Goal: Use online tool/utility: Utilize a website feature to perform a specific function

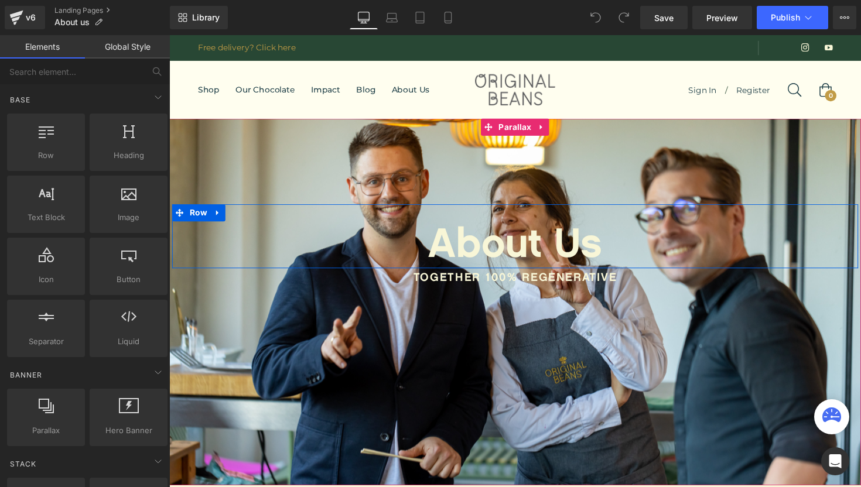
scroll to position [4225, 709]
click at [516, 248] on span "Heading" at bounding box center [517, 248] width 32 height 14
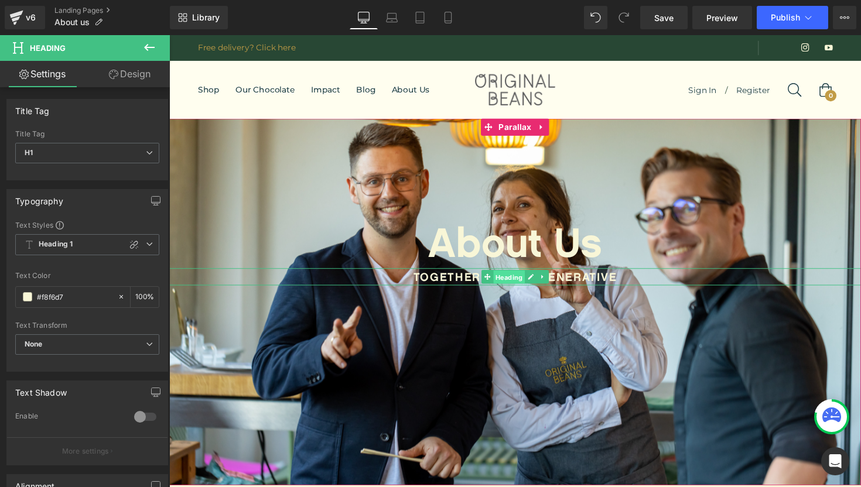
click at [522, 285] on span "Heading" at bounding box center [517, 283] width 32 height 14
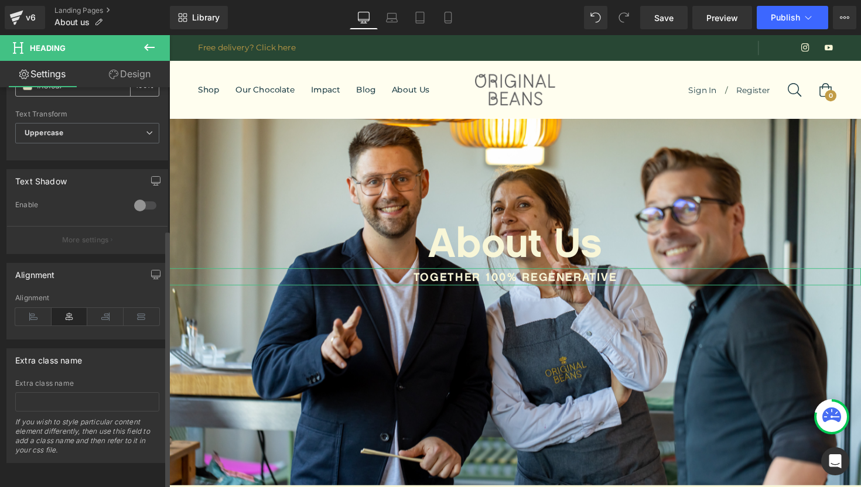
scroll to position [0, 0]
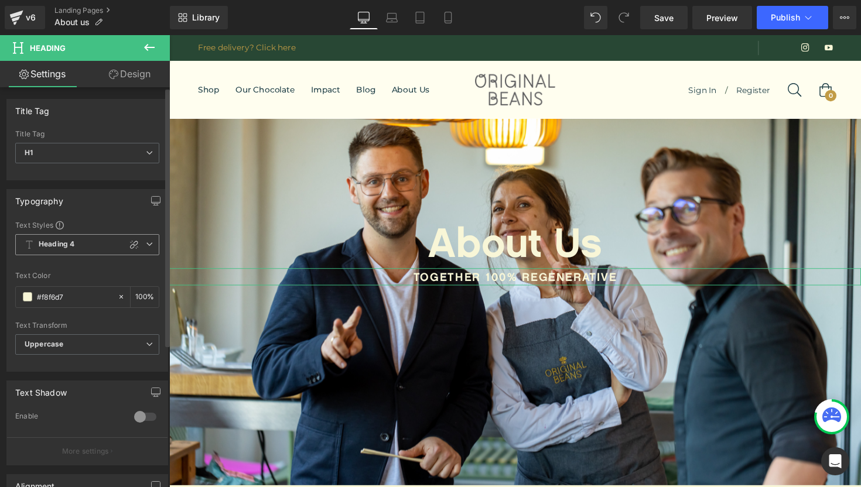
click at [146, 242] on icon at bounding box center [149, 244] width 7 height 7
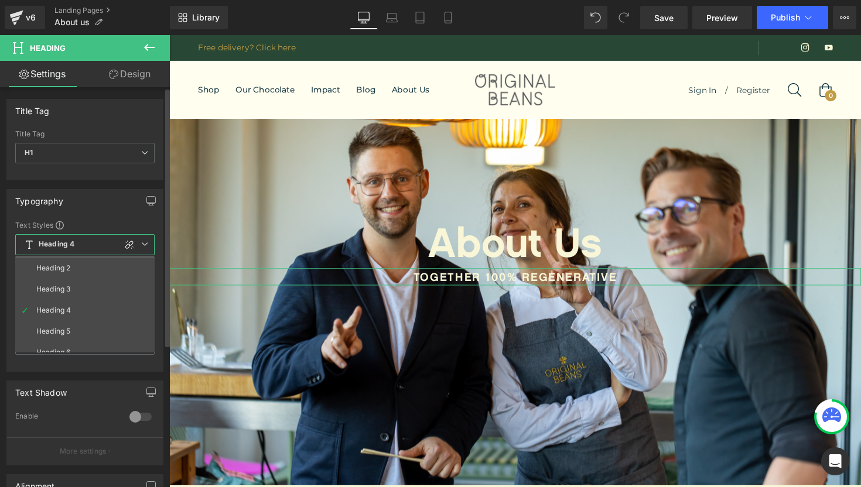
scroll to position [52, 0]
click at [131, 149] on span "H1" at bounding box center [84, 153] width 139 height 21
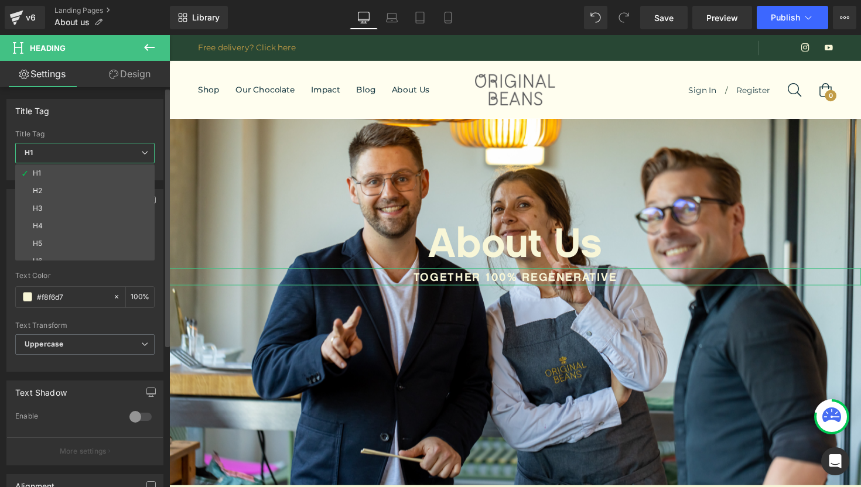
click at [125, 145] on span "H1" at bounding box center [84, 153] width 139 height 21
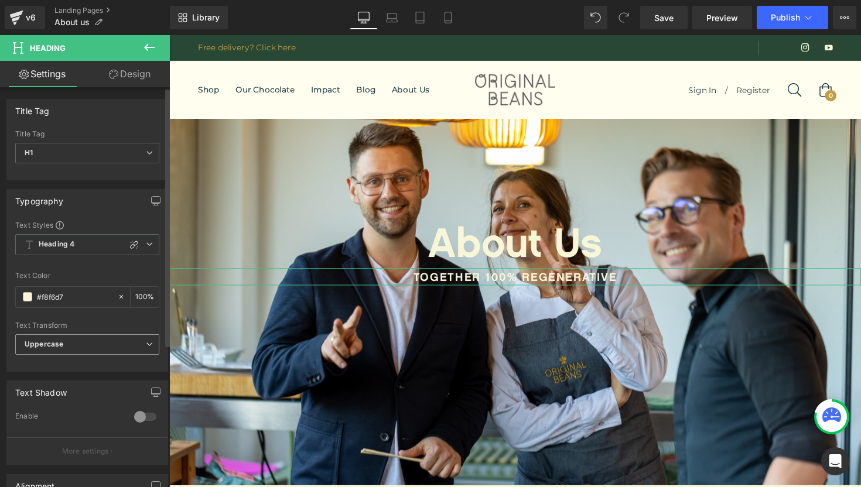
click at [147, 347] on icon at bounding box center [149, 344] width 7 height 7
click at [129, 83] on link "Design" at bounding box center [129, 74] width 85 height 26
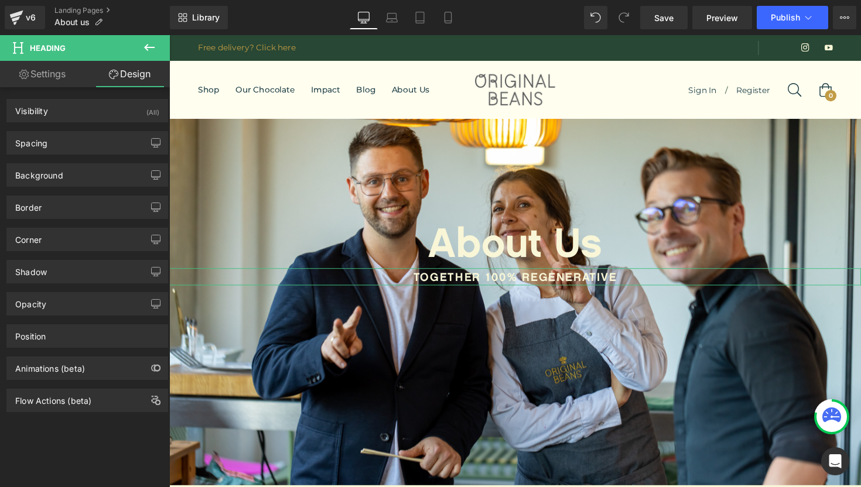
click at [40, 69] on link "Settings" at bounding box center [42, 74] width 85 height 26
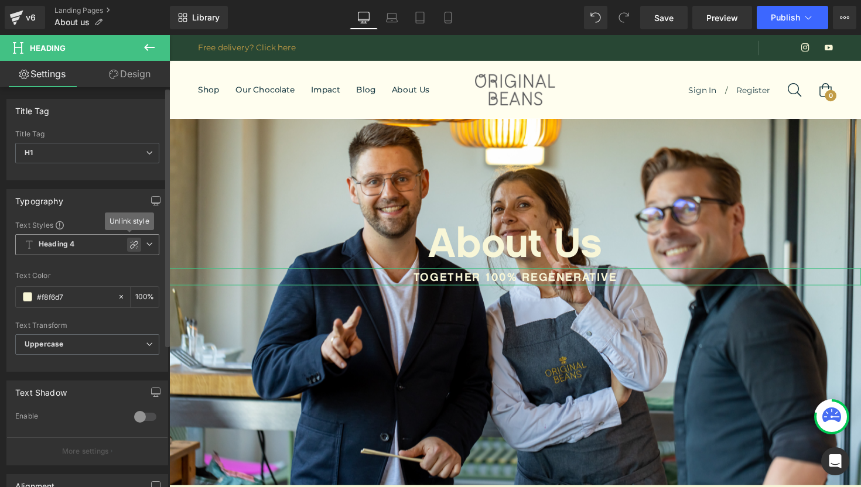
click at [132, 244] on icon at bounding box center [133, 244] width 9 height 9
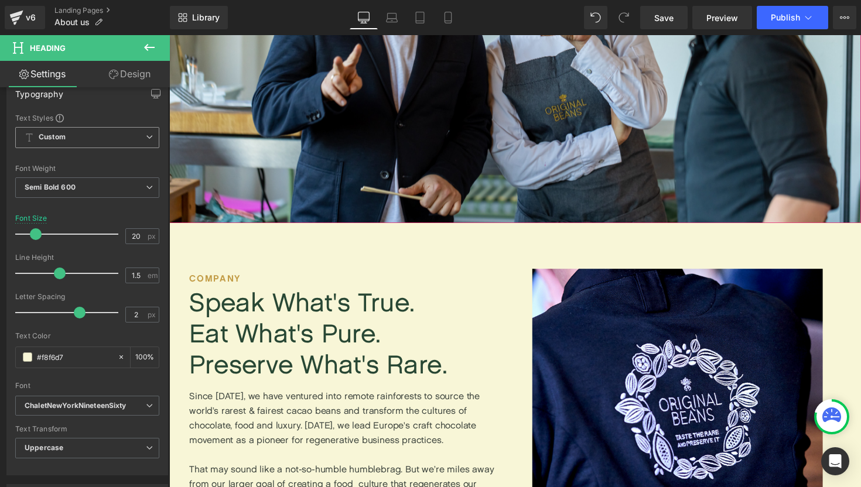
scroll to position [270, 0]
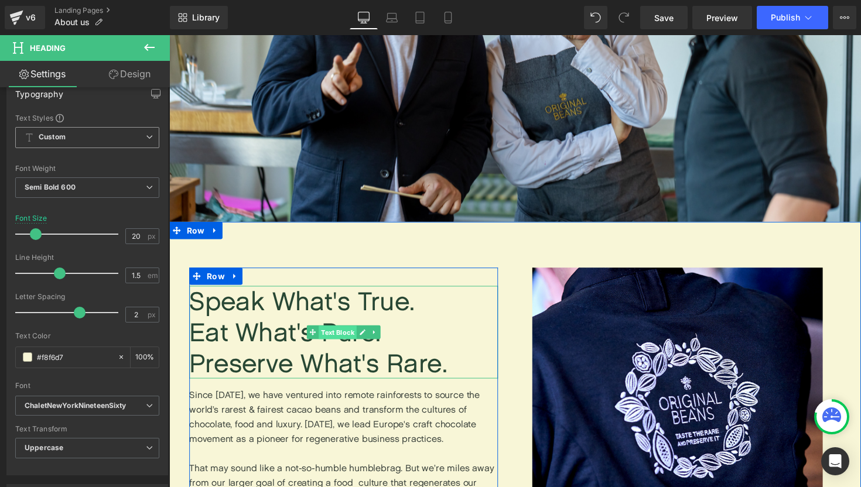
click at [337, 344] on span "Text Block" at bounding box center [341, 340] width 39 height 14
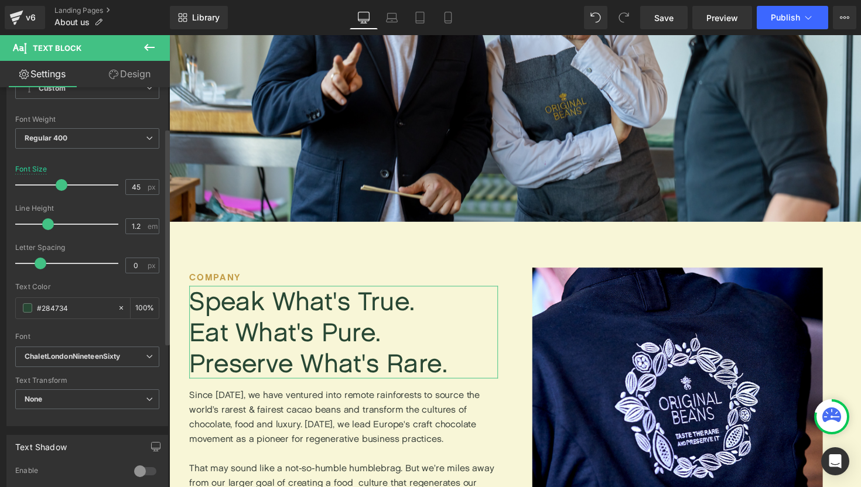
scroll to position [77, 0]
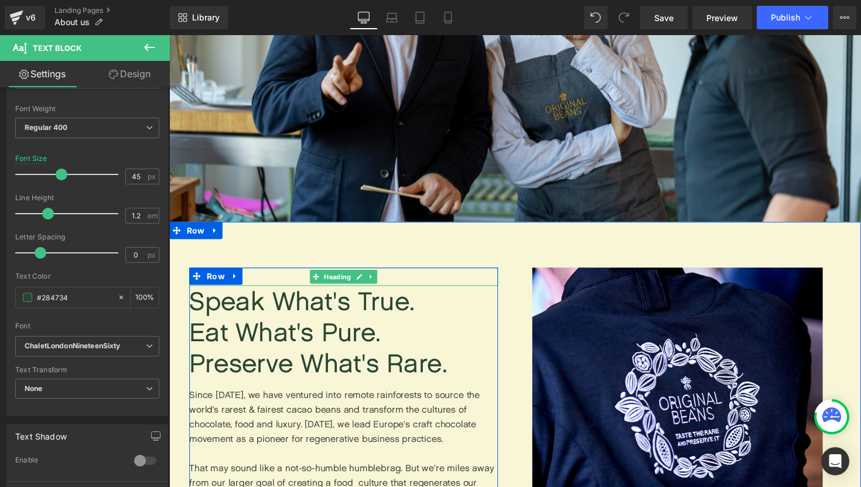
click at [245, 284] on h1 "COMPANY" at bounding box center [348, 283] width 316 height 19
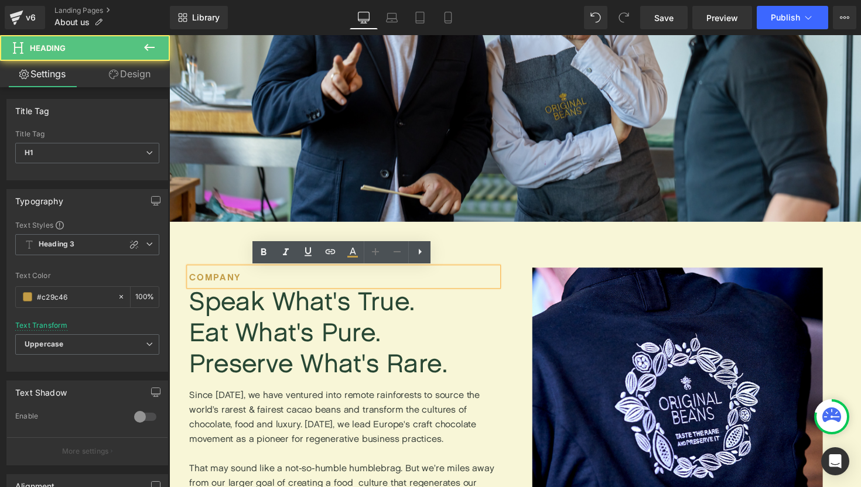
click at [230, 279] on h1 "COMPANY" at bounding box center [348, 283] width 316 height 19
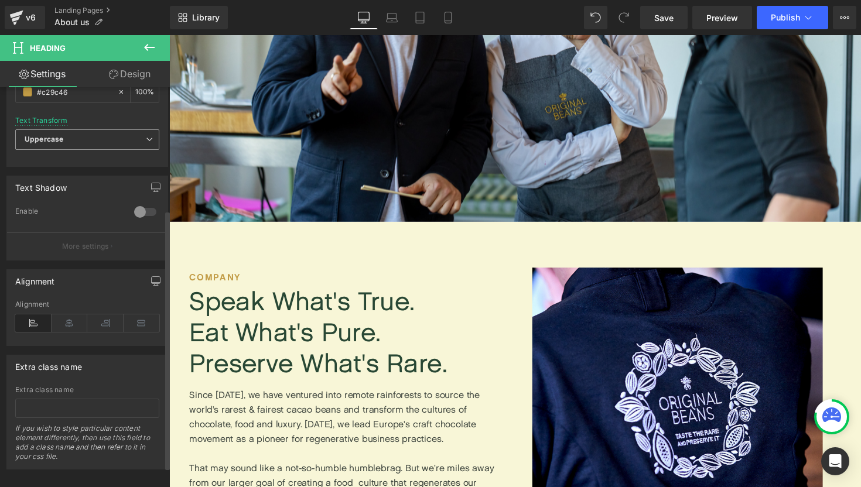
scroll to position [0, 0]
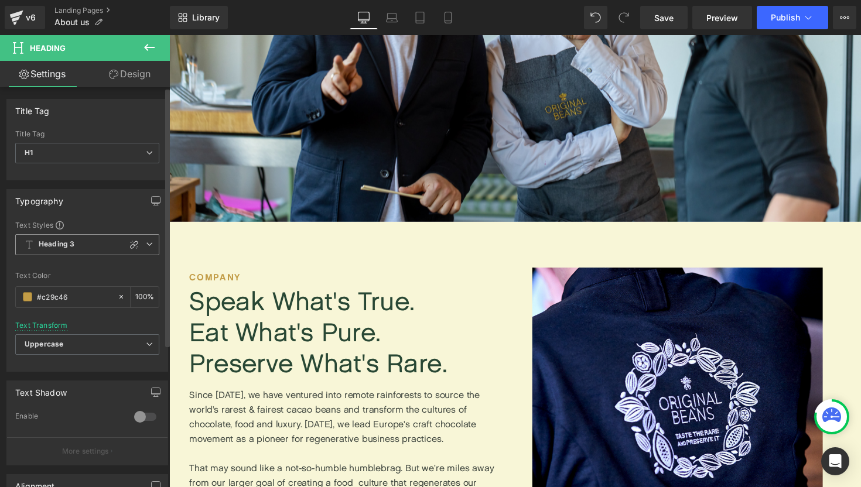
click at [127, 237] on span "Heading 3" at bounding box center [87, 244] width 144 height 21
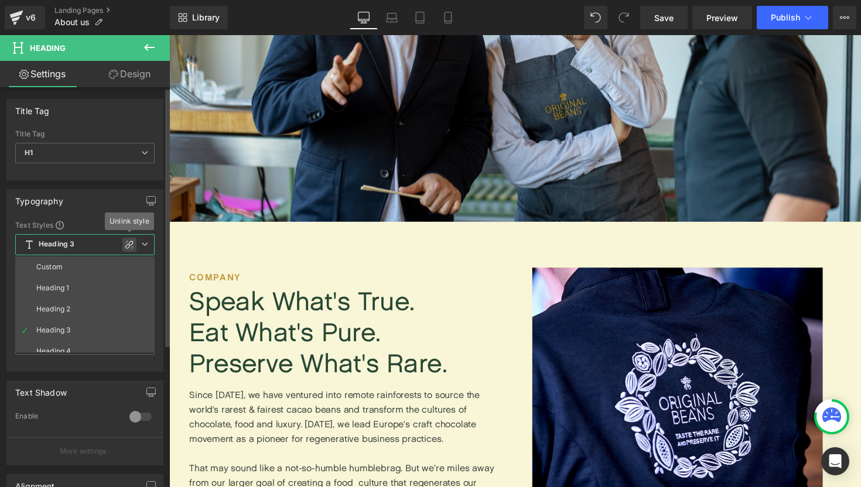
click at [131, 244] on icon at bounding box center [129, 245] width 8 height 8
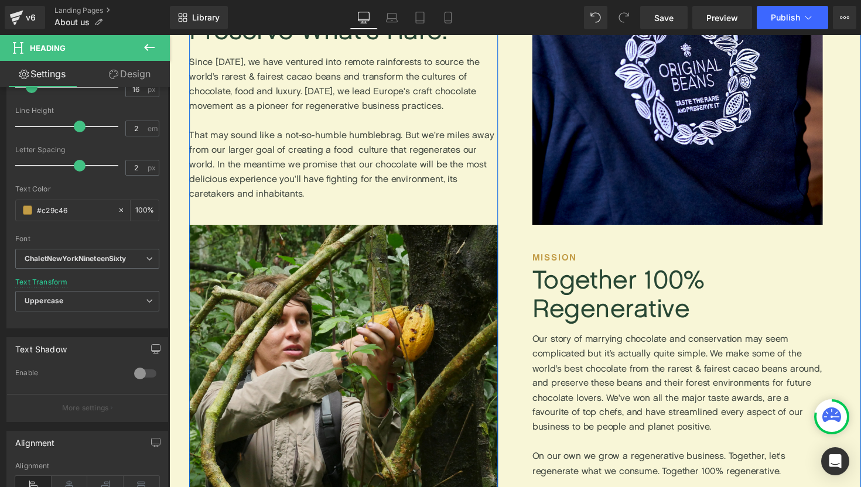
scroll to position [620, 0]
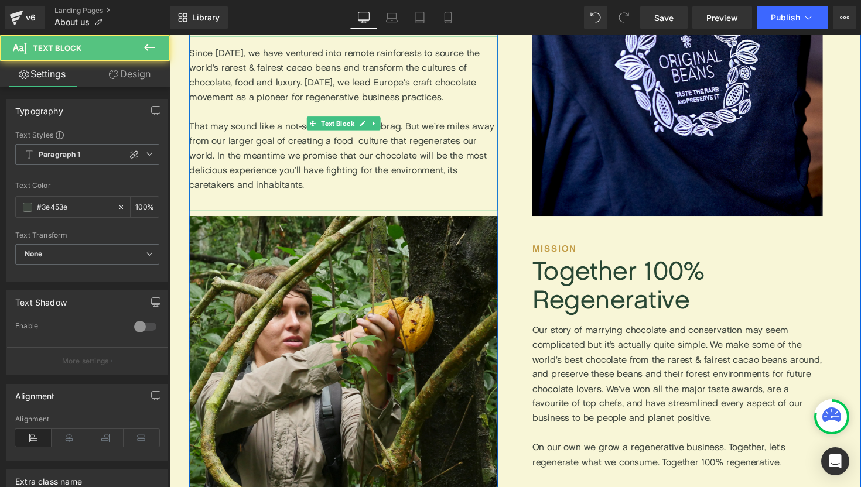
click at [357, 196] on p "Since [DATE], we have ventured into remote rainforests to source the world’s ra…" at bounding box center [348, 121] width 316 height 150
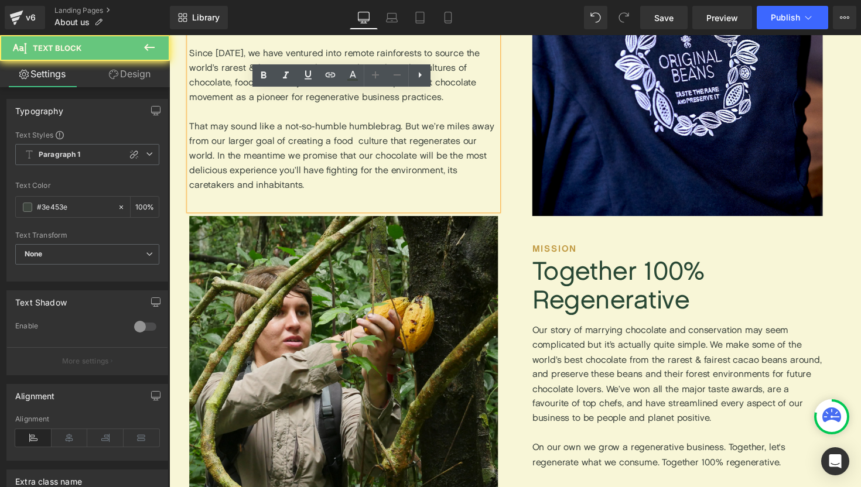
click at [346, 130] on p "Since [DATE], we have ventured into remote rainforests to source the world’s ra…" at bounding box center [348, 121] width 316 height 150
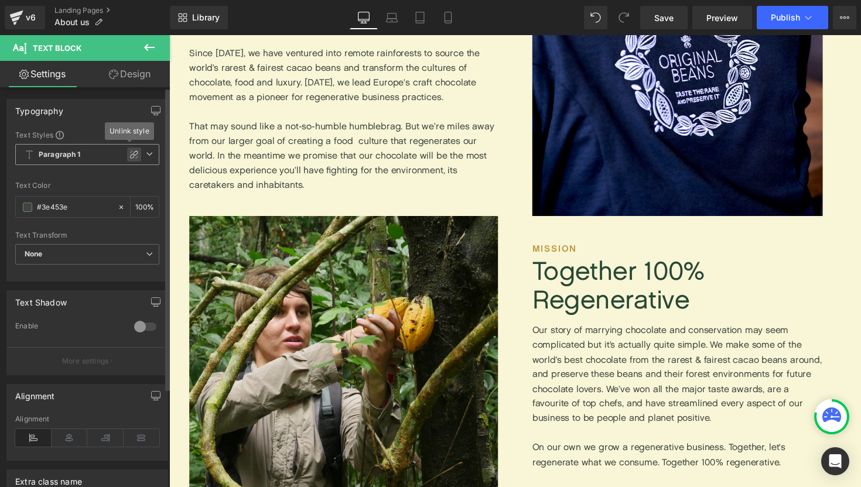
click at [127, 160] on div at bounding box center [134, 155] width 14 height 14
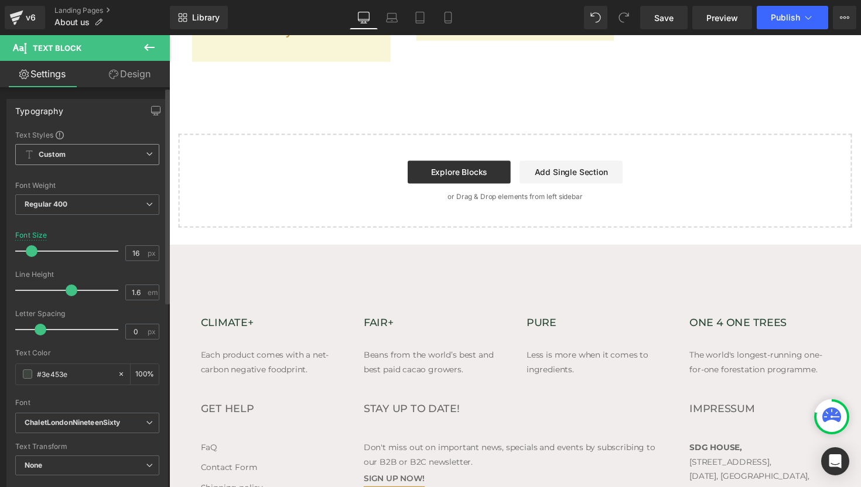
scroll to position [3659, 0]
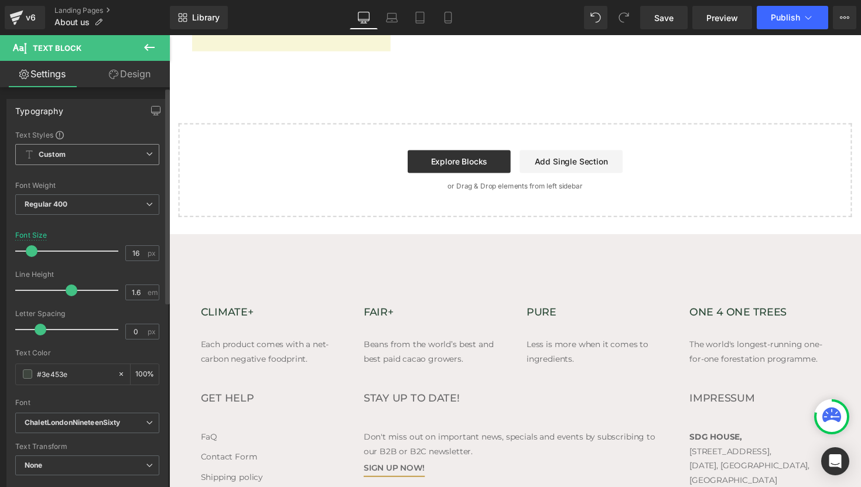
click at [385, 313] on h4 "FAIR+" at bounding box center [440, 319] width 144 height 13
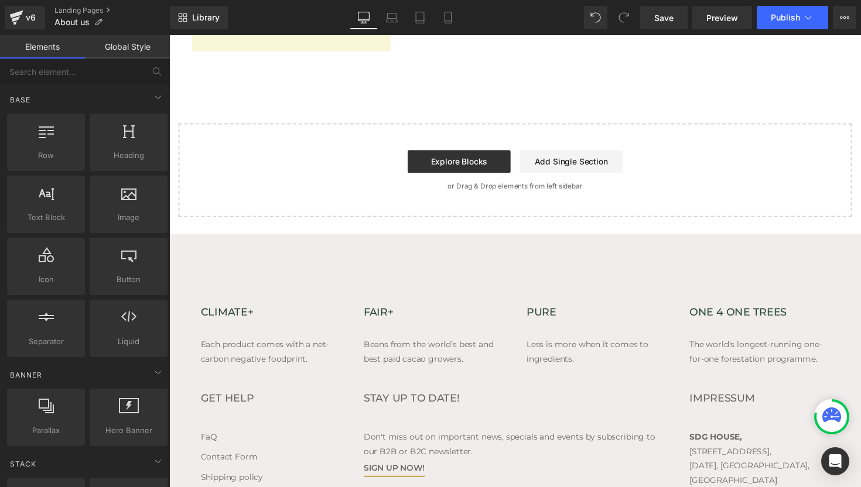
click at [436, 401] on div "Stay up to date! Don't miss out on important news, specials and events by subsc…" at bounding box center [523, 450] width 310 height 99
click at [555, 313] on h4 "PURE" at bounding box center [607, 319] width 144 height 13
click at [586, 347] on link "Less is more when it comes to ingredients." at bounding box center [597, 359] width 125 height 25
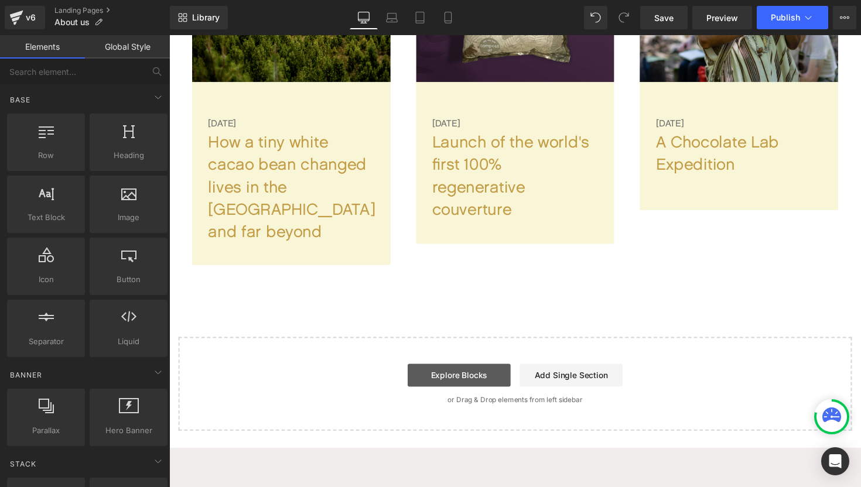
scroll to position [3254, 0]
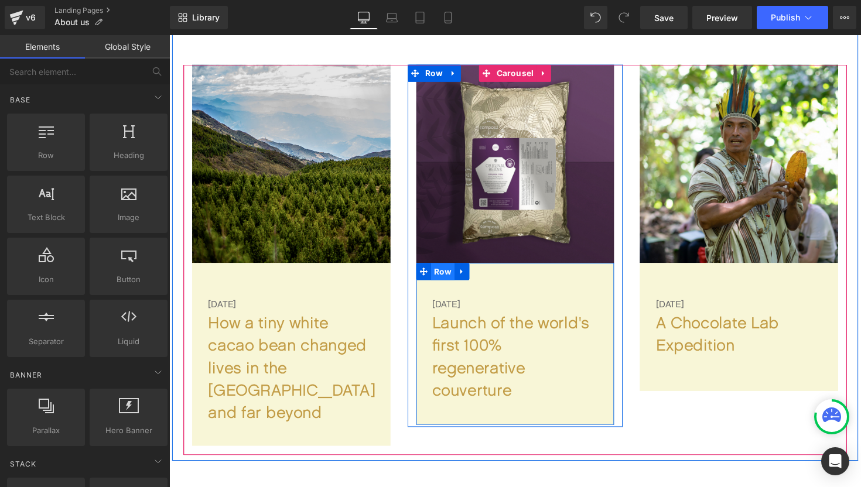
click at [450, 269] on span "Row" at bounding box center [450, 278] width 24 height 18
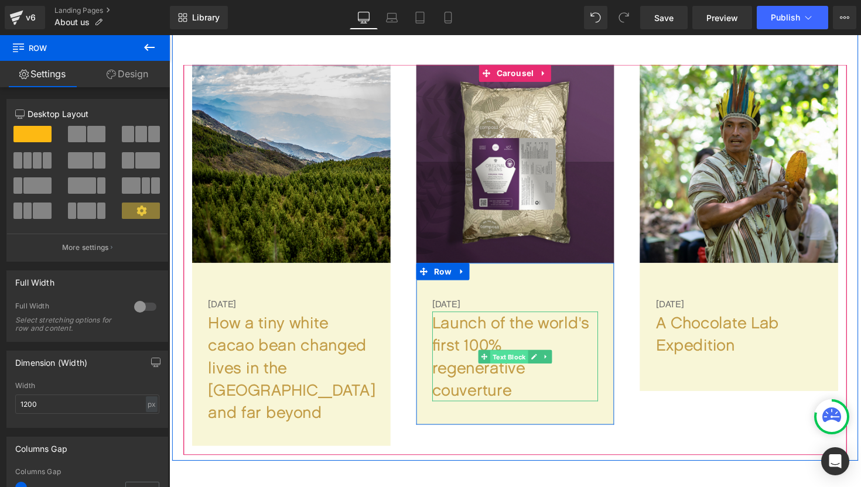
click at [521, 358] on span "Text Block" at bounding box center [517, 365] width 39 height 14
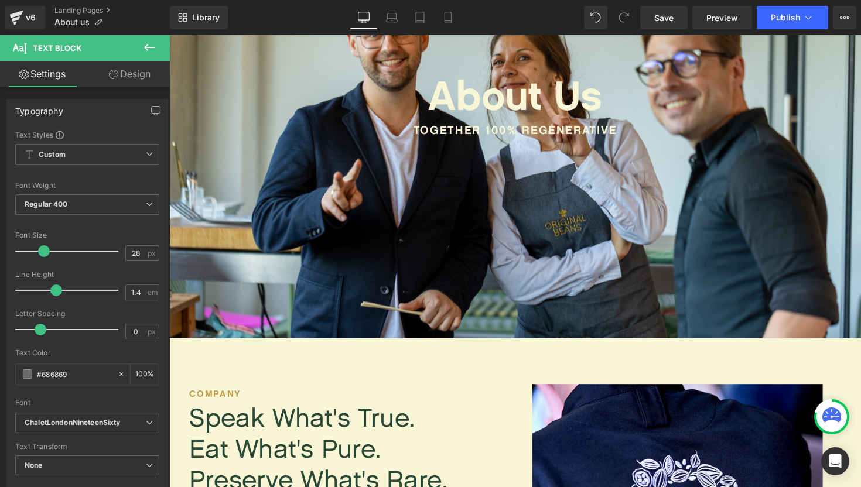
scroll to position [0, 0]
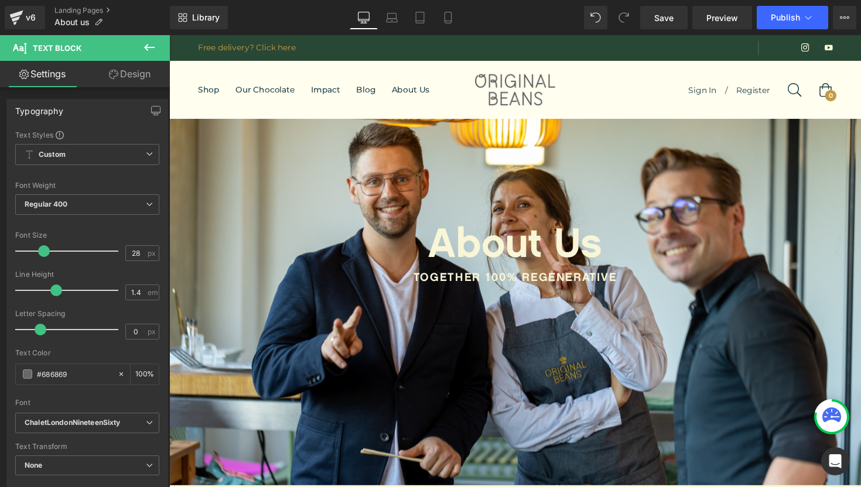
click at [145, 44] on icon at bounding box center [149, 47] width 14 height 14
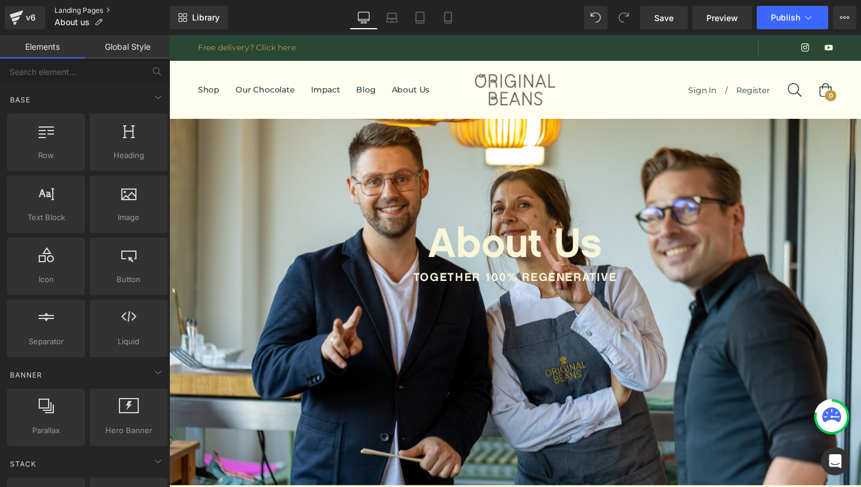
click at [70, 9] on link "Landing Pages" at bounding box center [111, 10] width 115 height 9
